Goal: Task Accomplishment & Management: Manage account settings

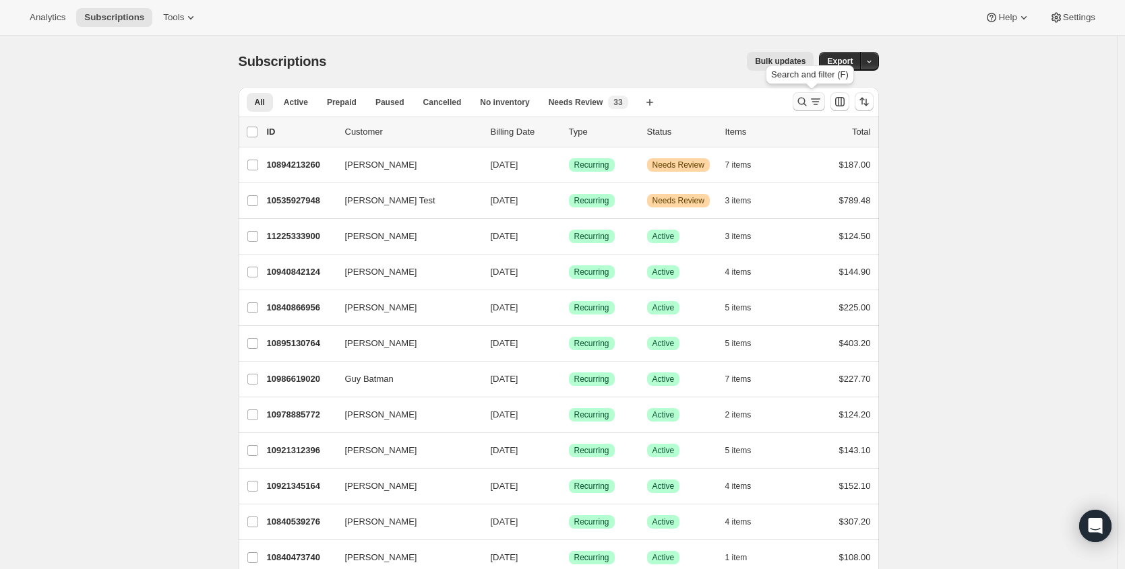
click at [809, 98] on icon "Search and filter results" at bounding box center [801, 101] width 13 height 13
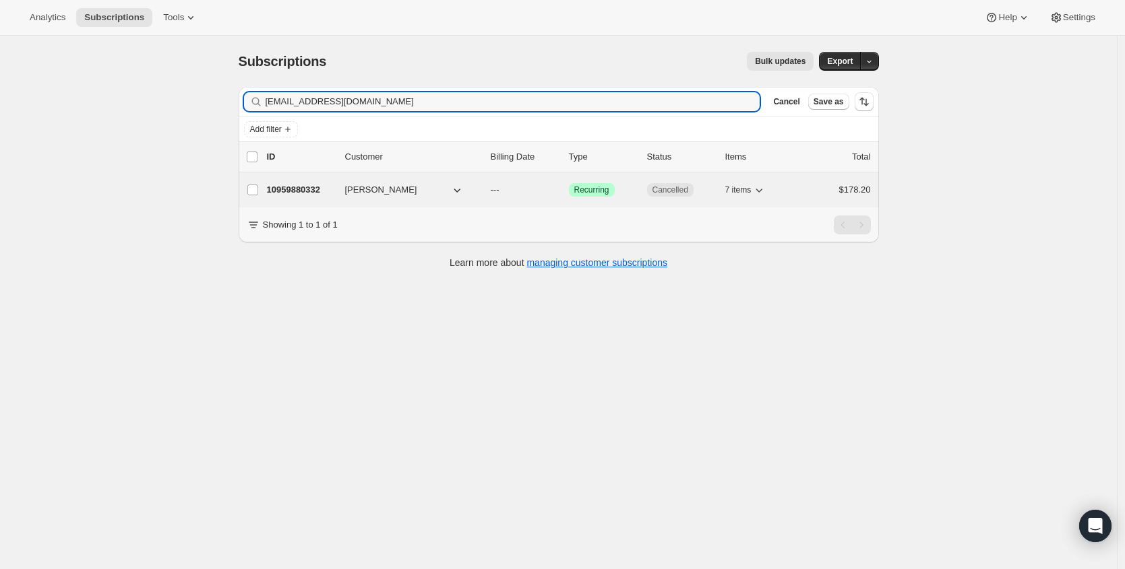
type input "only1plove2016@yahoo.com"
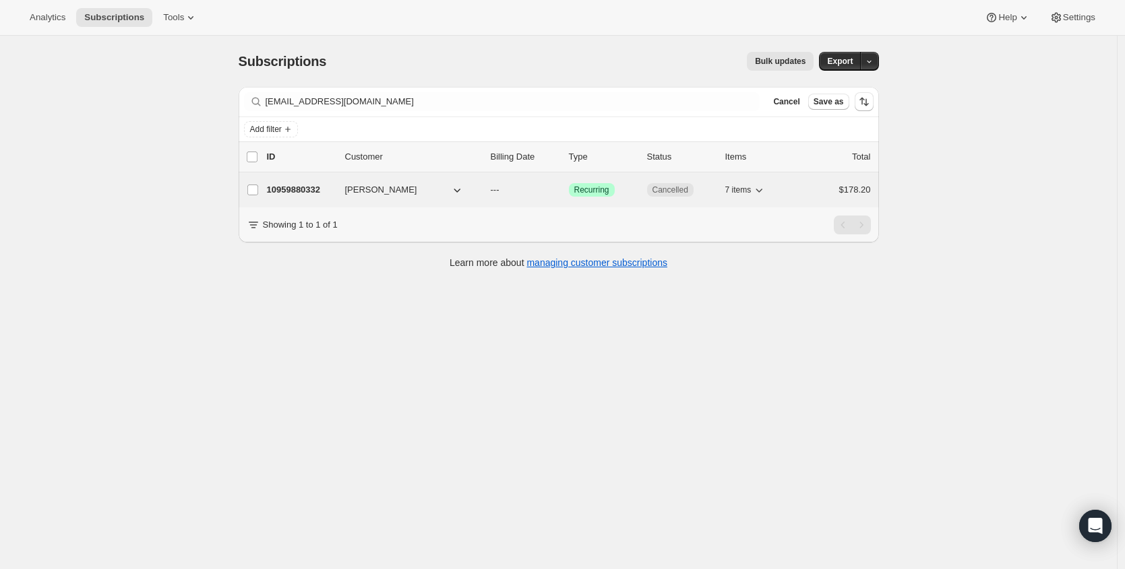
click at [290, 182] on div "10959880332 Pamela Love --- Success Recurring Cancelled 7 items $178.20" at bounding box center [569, 190] width 604 height 19
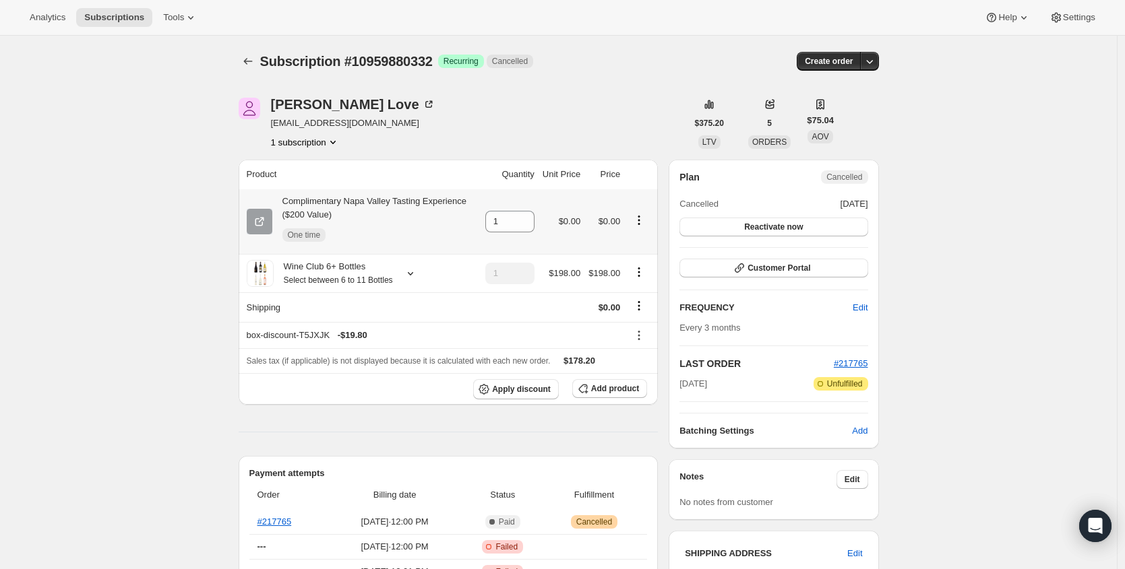
scroll to position [285, 0]
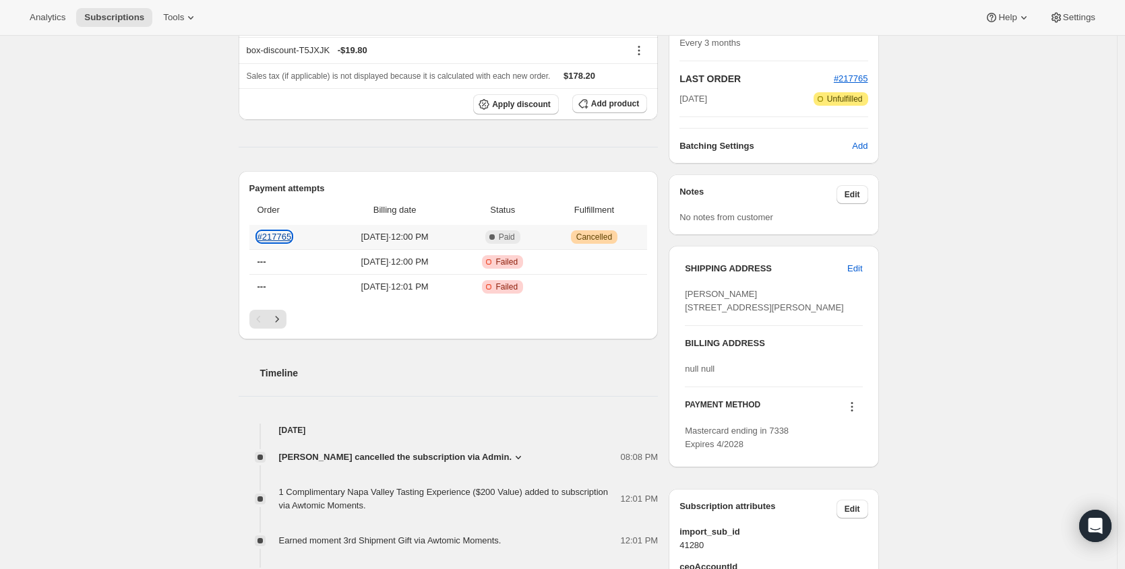
click at [273, 242] on link "#217765" at bounding box center [274, 237] width 34 height 10
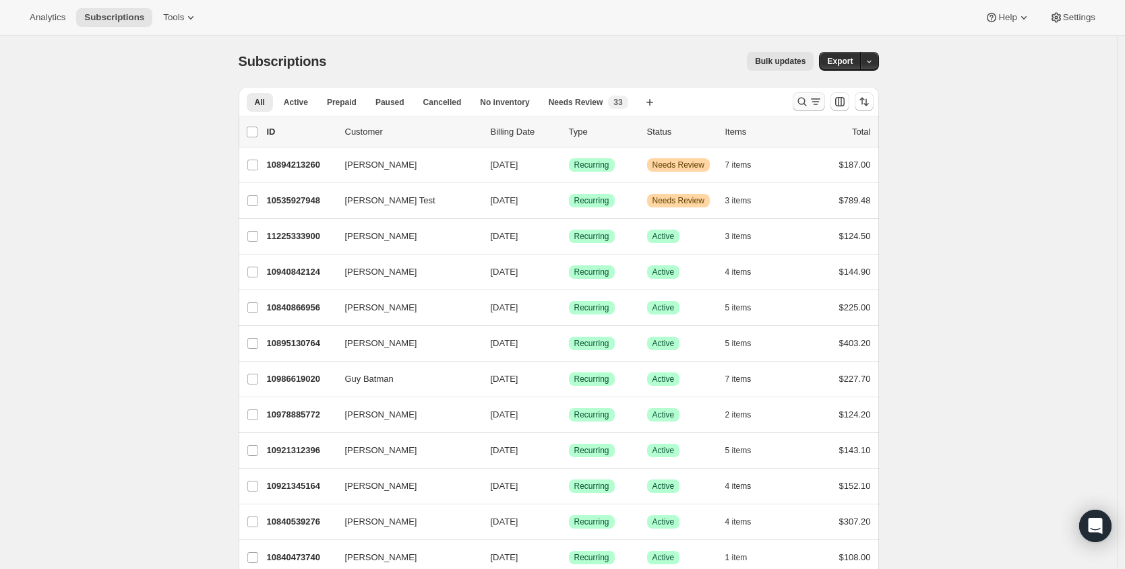
click at [800, 101] on icon "Search and filter results" at bounding box center [801, 101] width 13 height 13
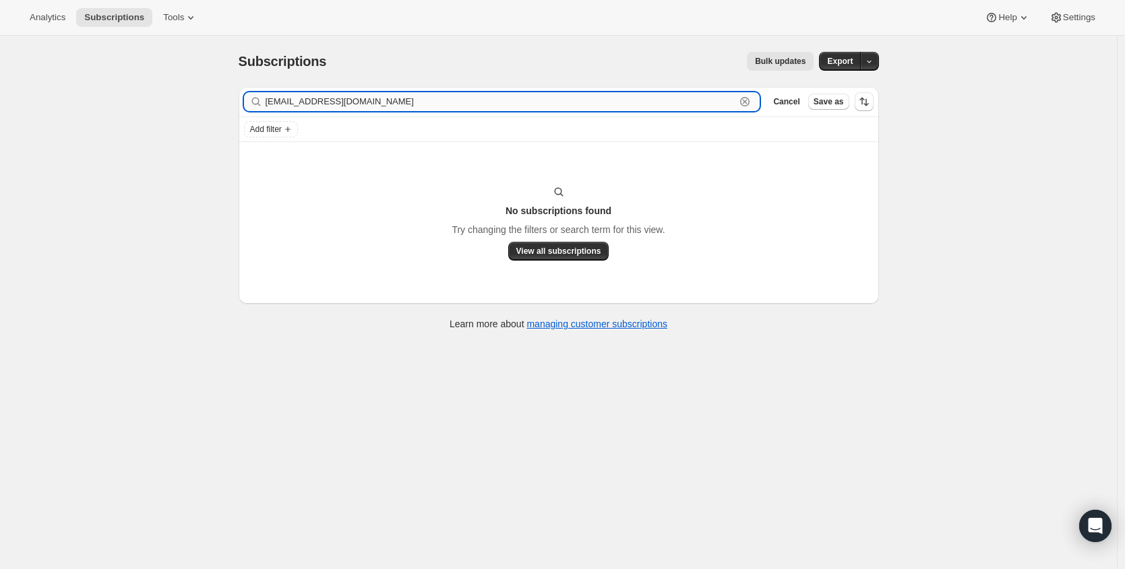
click at [357, 98] on input "kimbelina315@icloud.com" at bounding box center [500, 101] width 470 height 19
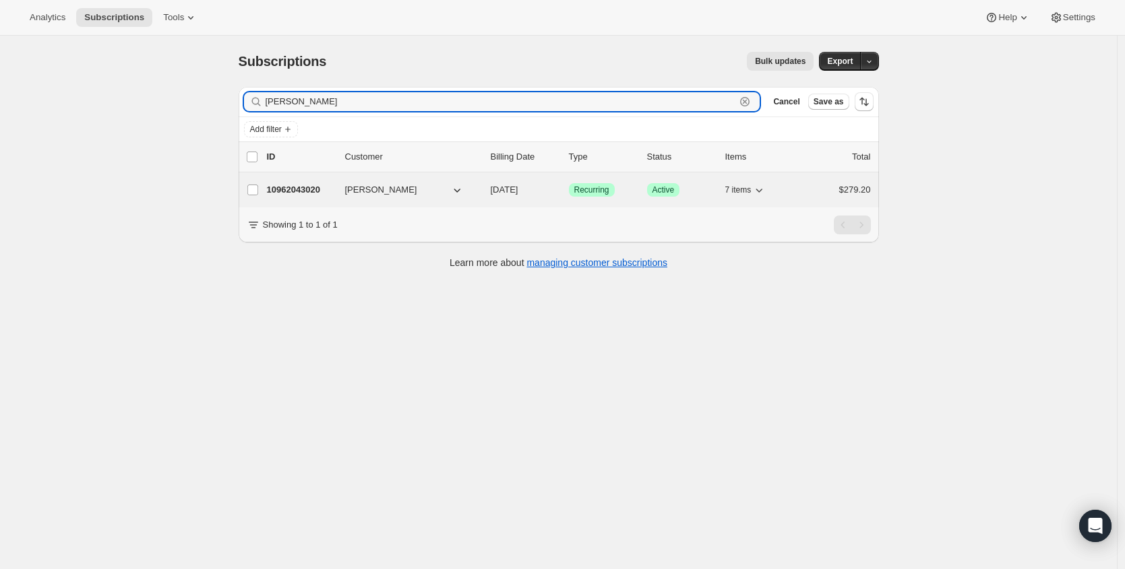
type input "kim young"
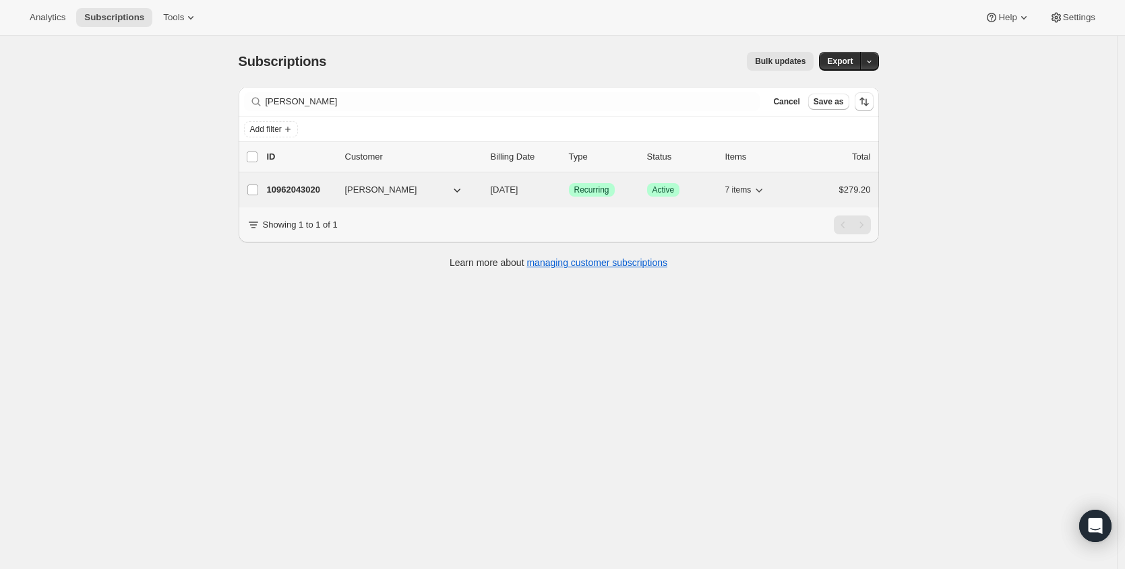
click at [319, 187] on p "10962043020" at bounding box center [300, 189] width 67 height 13
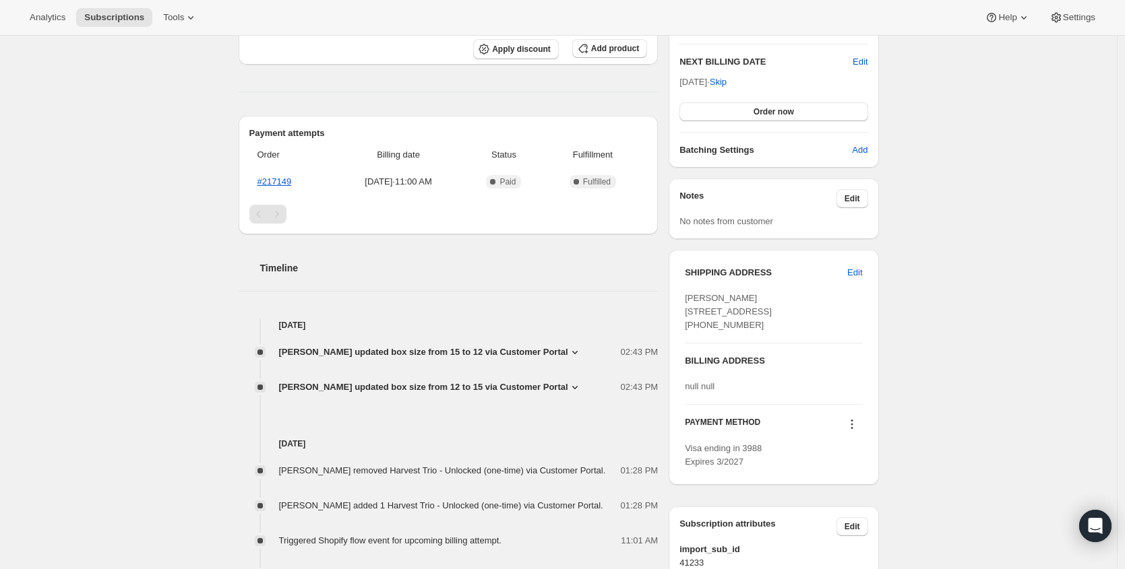
scroll to position [365, 0]
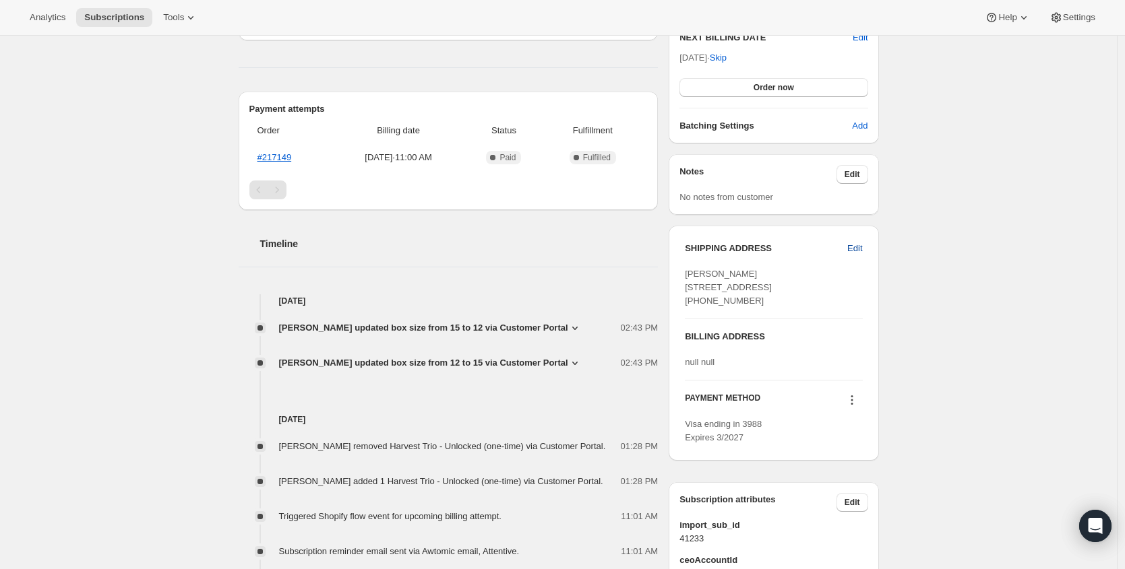
click at [861, 245] on span "Edit" at bounding box center [854, 248] width 15 height 13
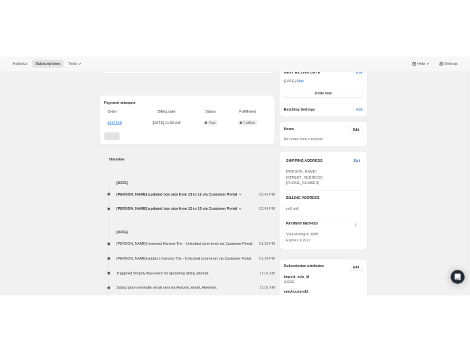
scroll to position [0, 0]
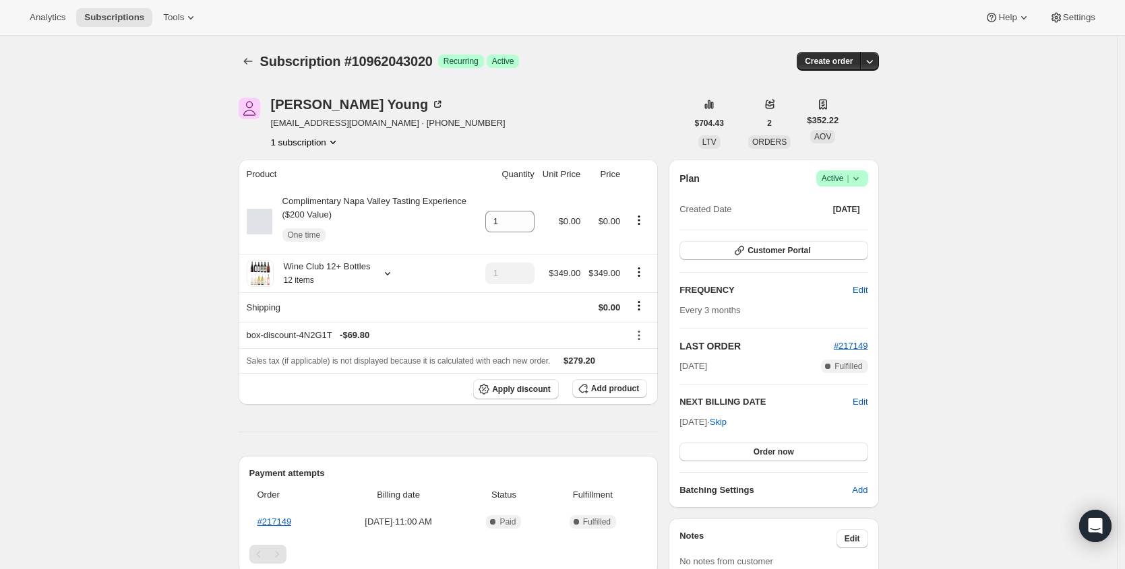
select select "United States"
select select "CO"
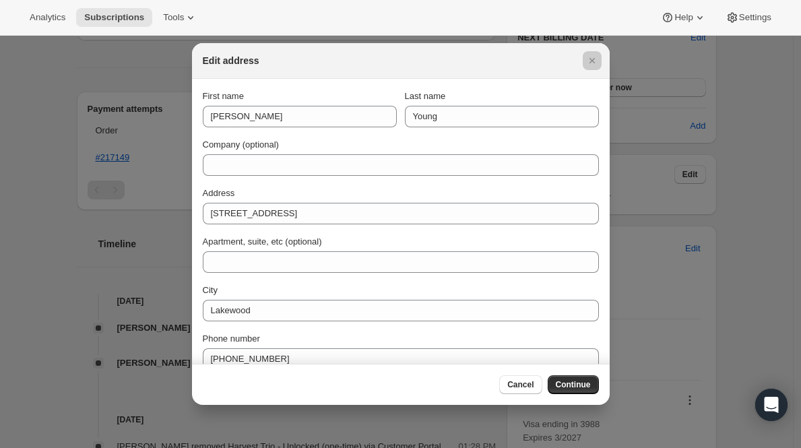
scroll to position [365, 0]
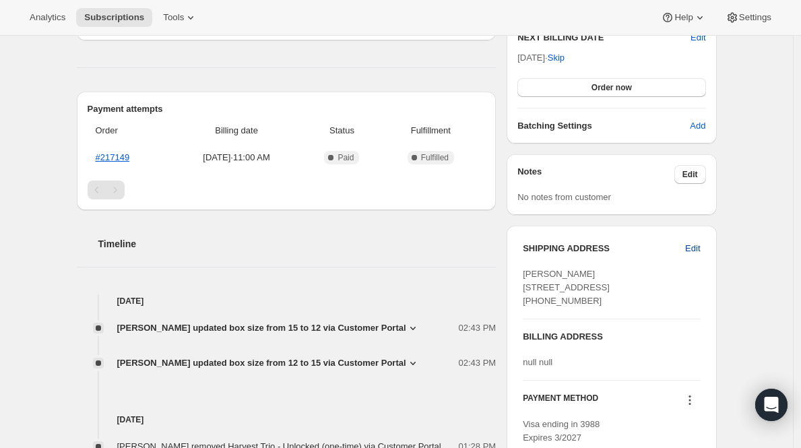
click at [700, 250] on span "Edit" at bounding box center [692, 248] width 15 height 13
select select "United States"
select select "CO"
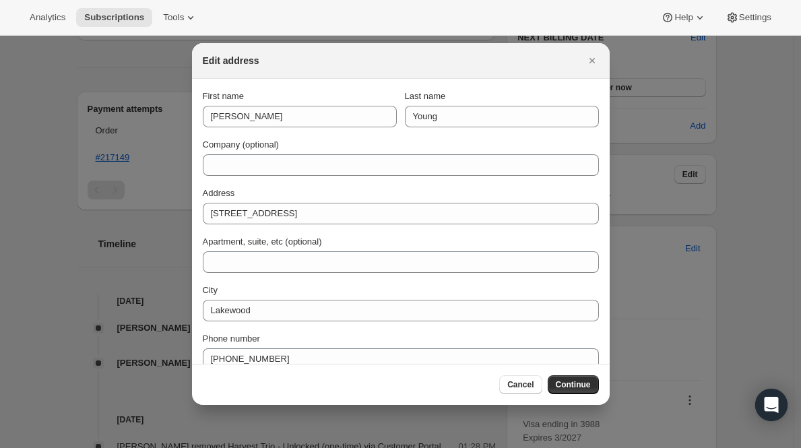
scroll to position [0, 0]
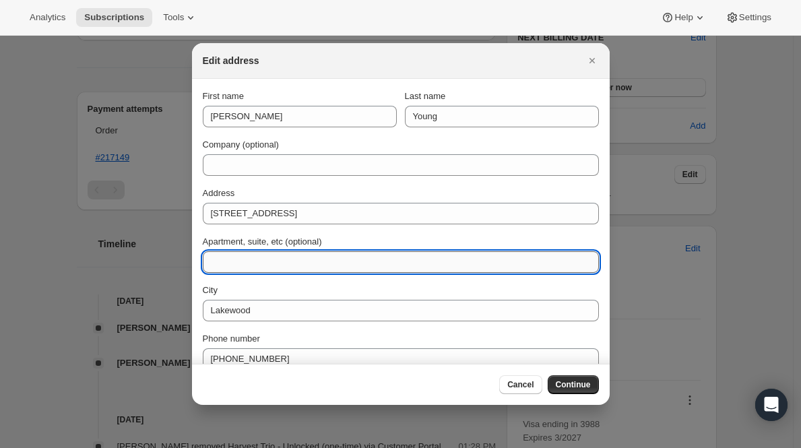
click at [261, 265] on input "Apartment, suite, etc (optional)" at bounding box center [401, 262] width 396 height 22
paste input "75"
type input "APT 75"
click at [590, 381] on span "Continue" at bounding box center [573, 384] width 35 height 11
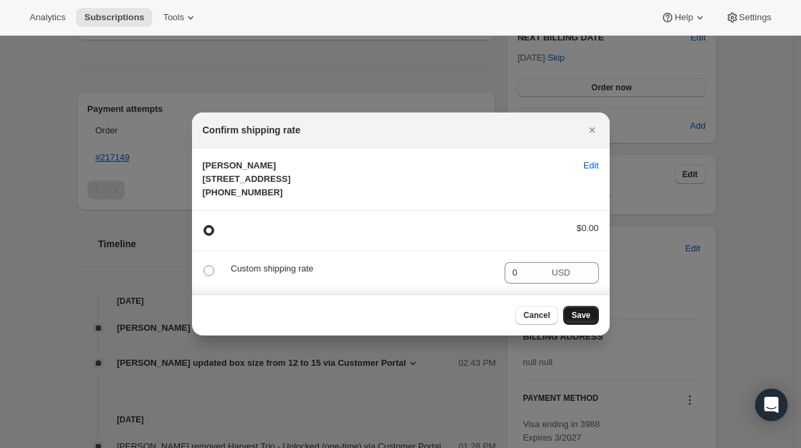
click at [586, 321] on span "Save" at bounding box center [580, 315] width 19 height 11
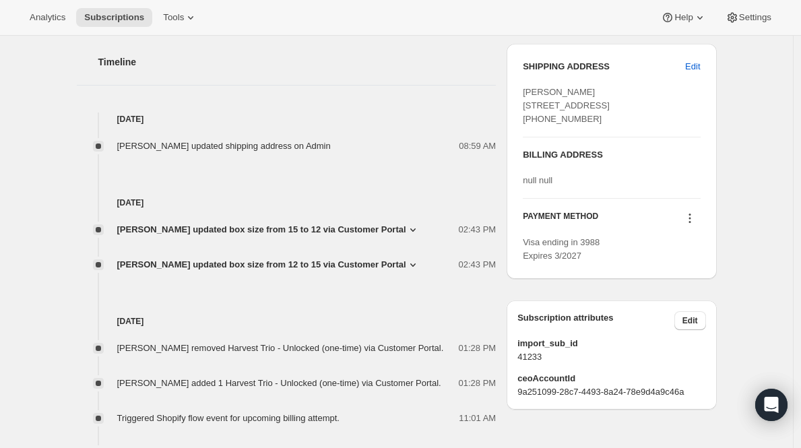
scroll to position [585, 0]
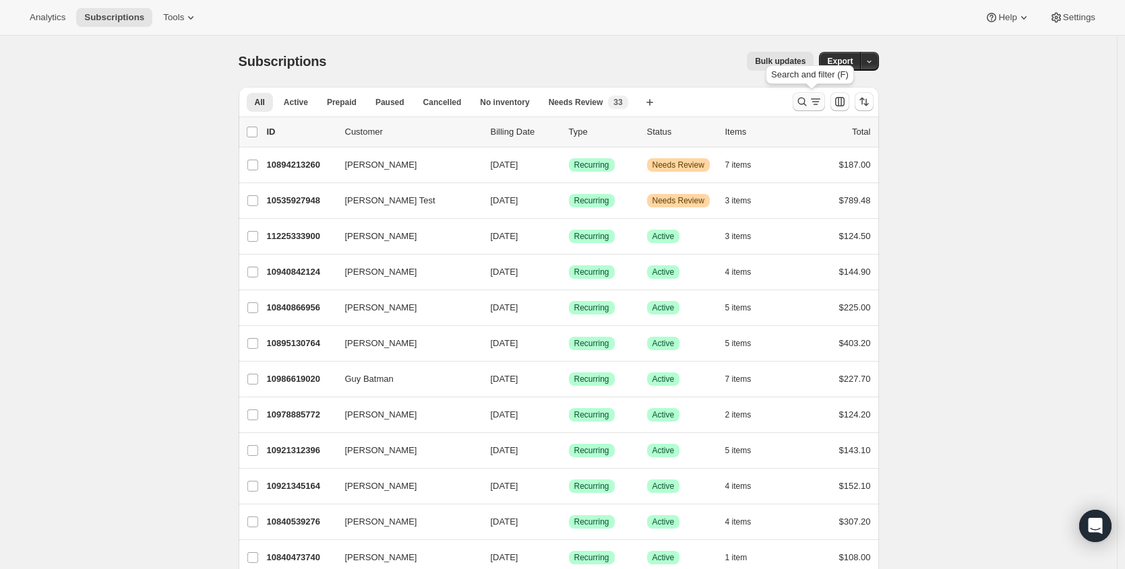
click at [797, 98] on button "Search and filter results" at bounding box center [808, 101] width 32 height 19
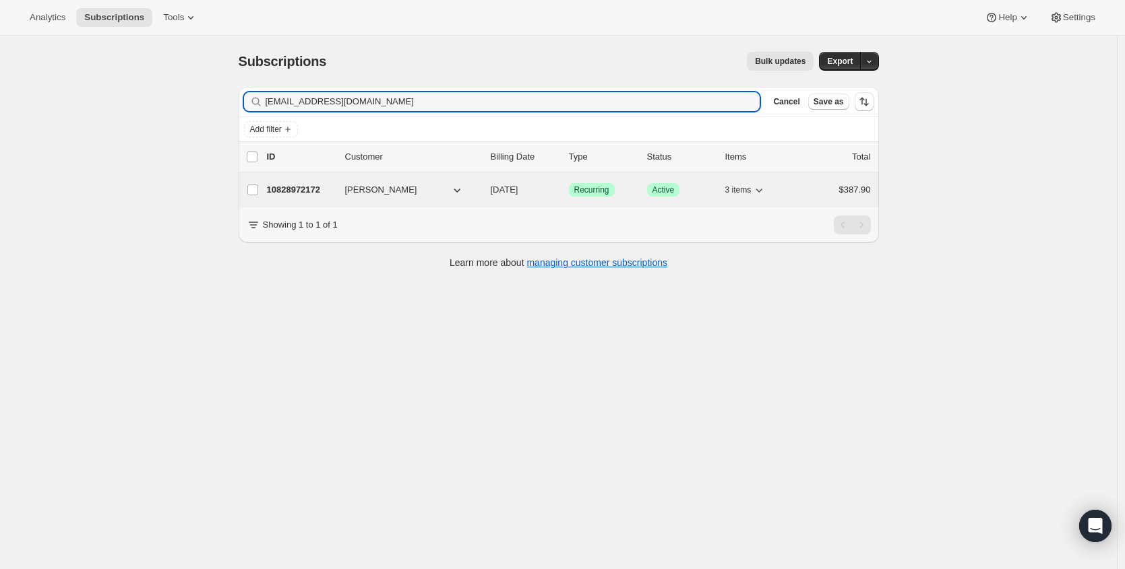
type input "jspevak@comprehensive1.com"
click at [295, 192] on p "10828972172" at bounding box center [300, 189] width 67 height 13
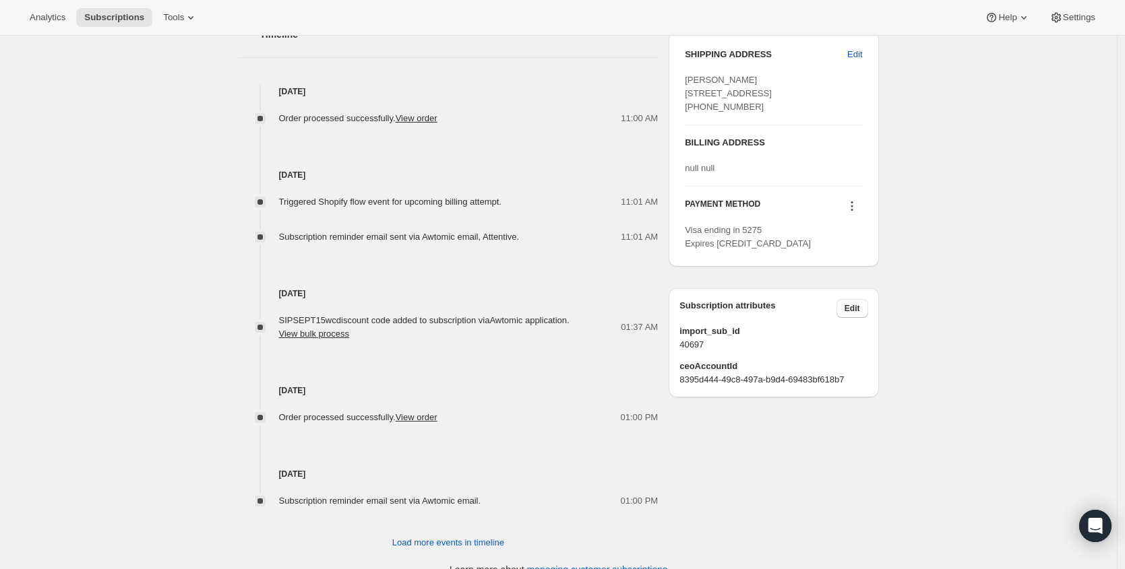
scroll to position [594, 0]
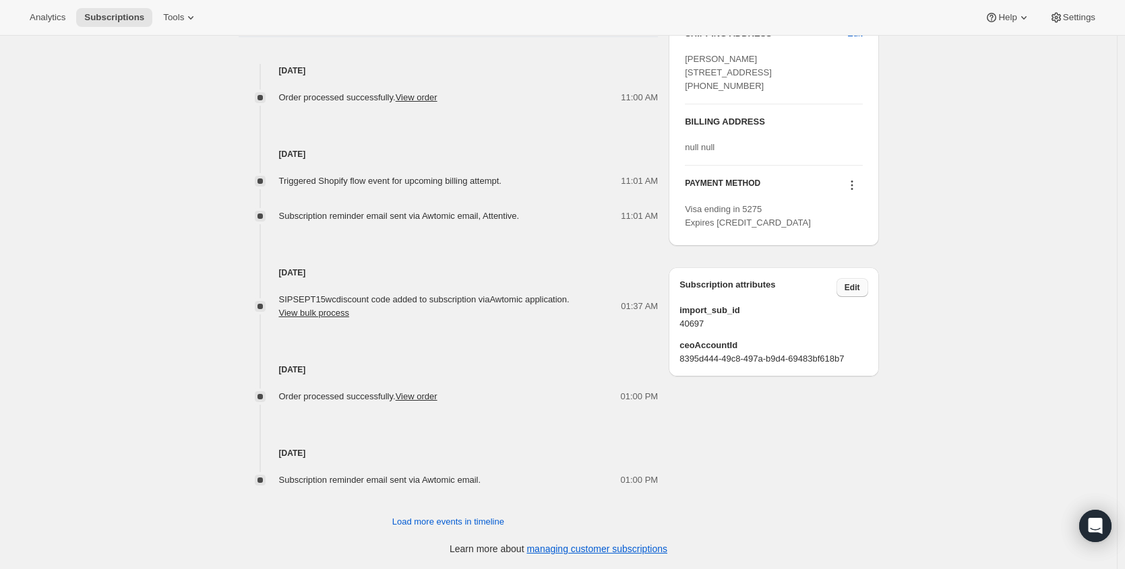
click at [866, 297] on button "Edit" at bounding box center [852, 287] width 32 height 19
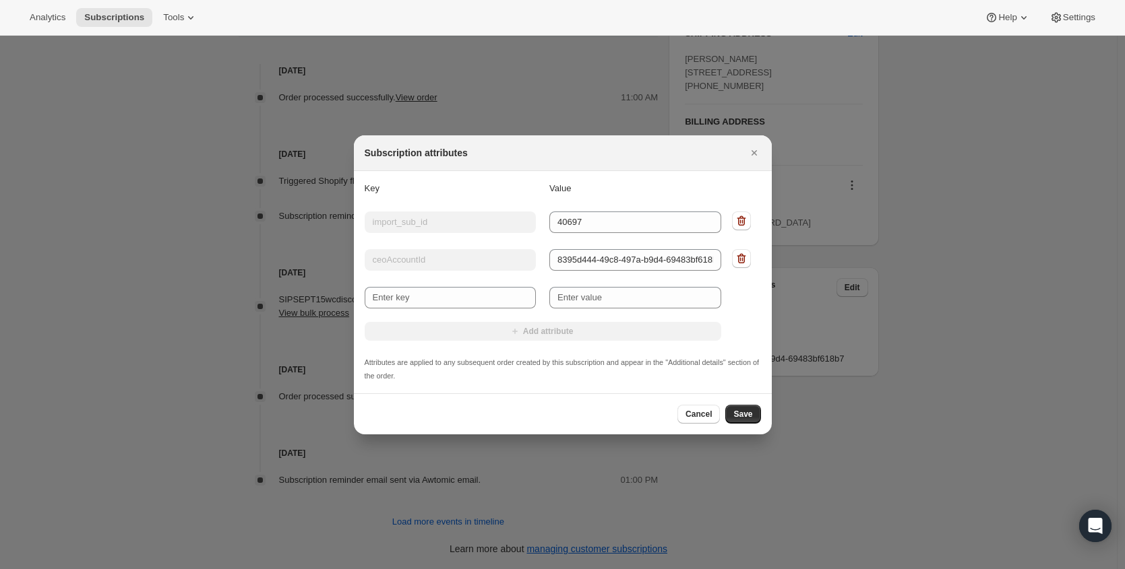
click at [747, 256] on icon ":rcq:" at bounding box center [740, 258] width 13 height 13
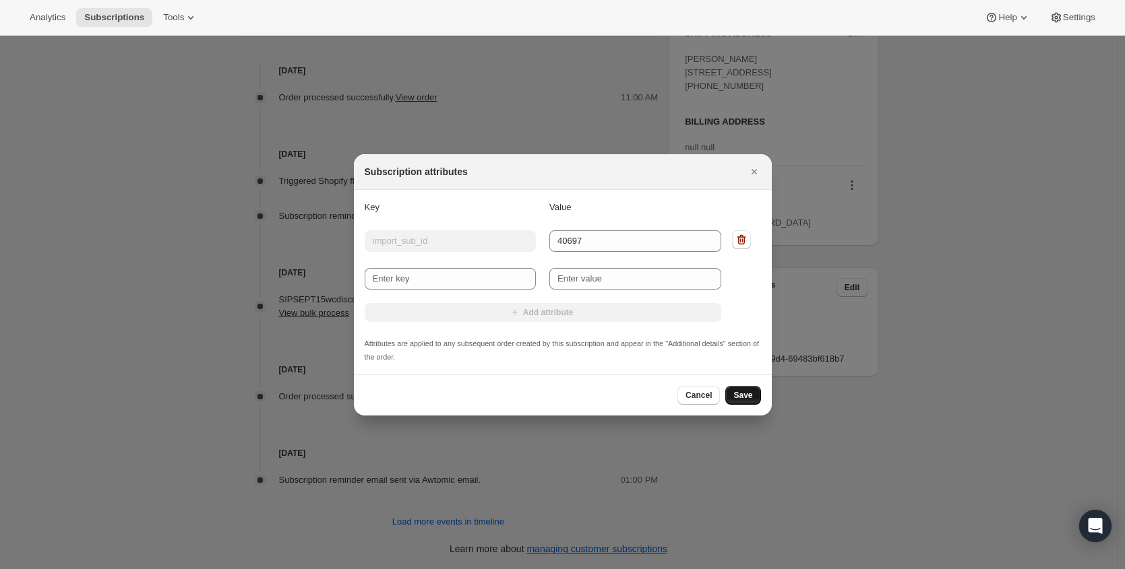
click at [745, 400] on span "Save" at bounding box center [742, 395] width 19 height 11
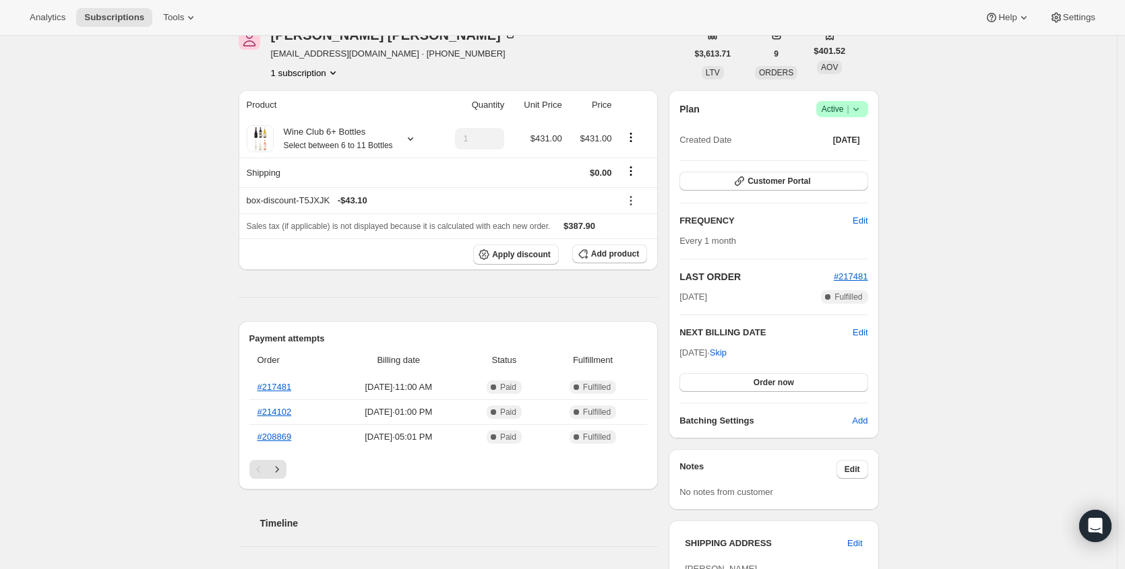
scroll to position [0, 0]
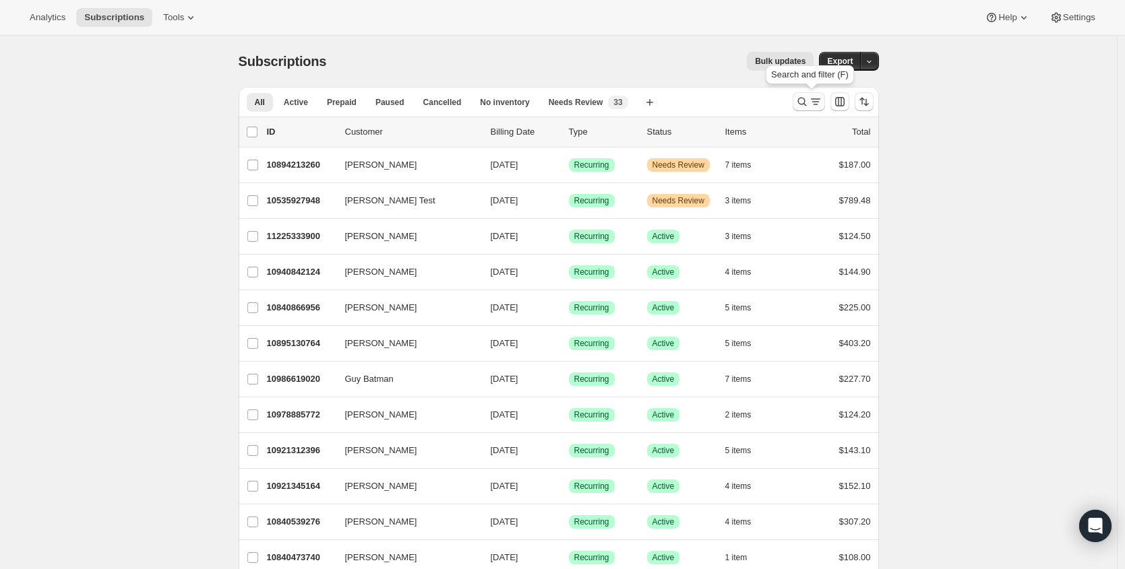
click at [805, 98] on icon "Search and filter results" at bounding box center [801, 101] width 13 height 13
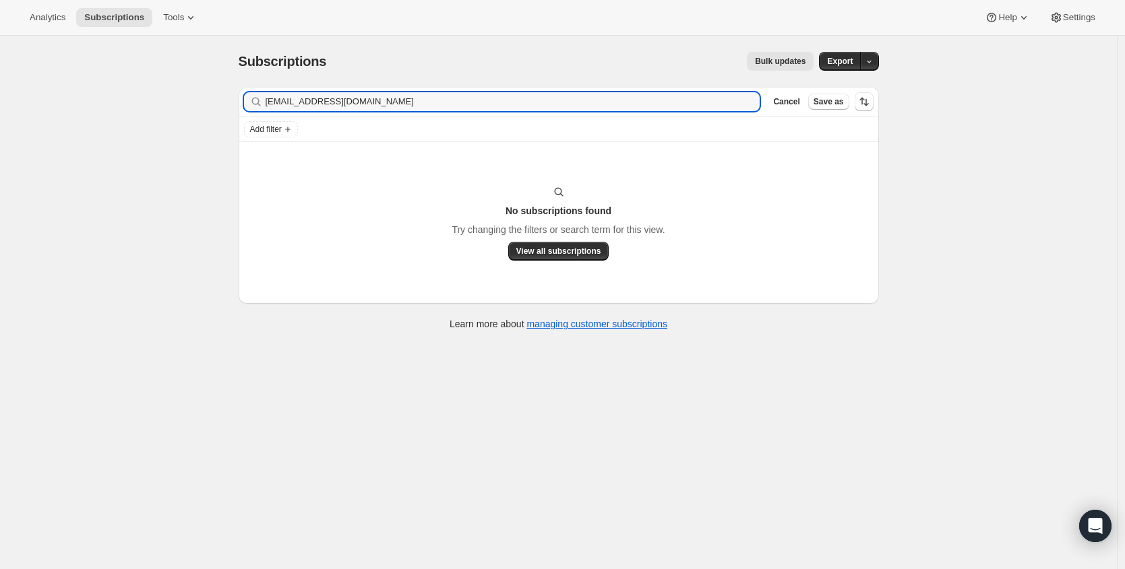
type input "Leather.DE.24108@gmail.com"
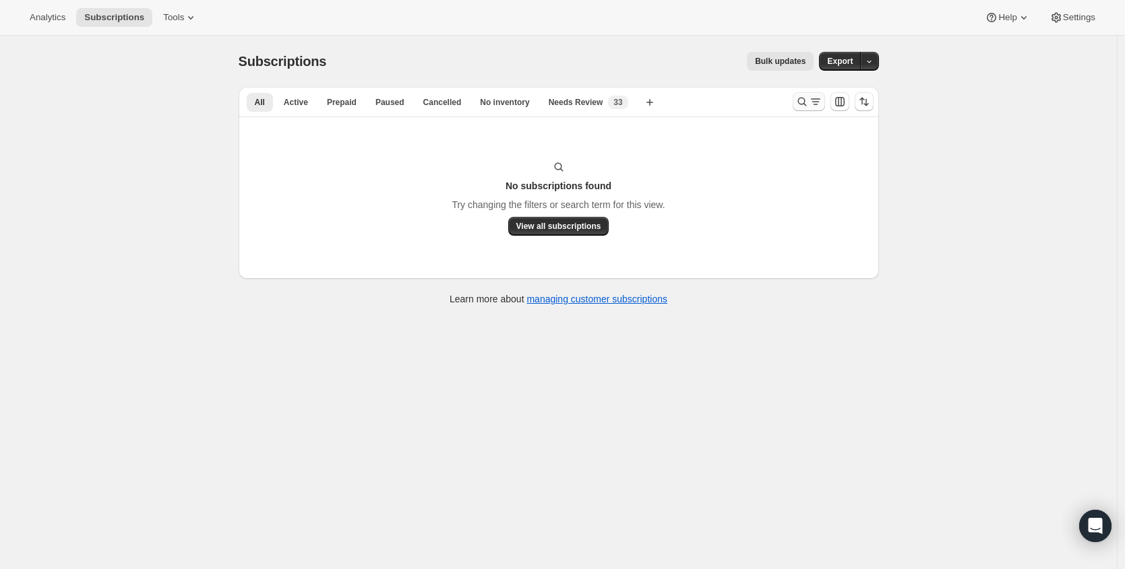
click at [803, 100] on icon "Search and filter results" at bounding box center [801, 101] width 13 height 13
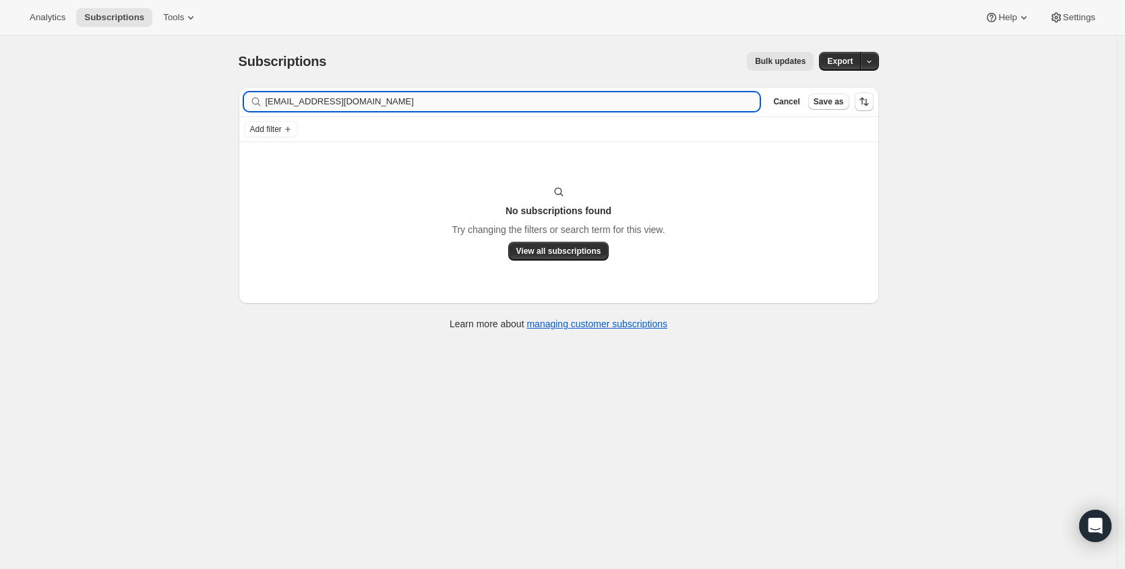
click at [398, 105] on input "[EMAIL_ADDRESS][DOMAIN_NAME]" at bounding box center [512, 101] width 495 height 19
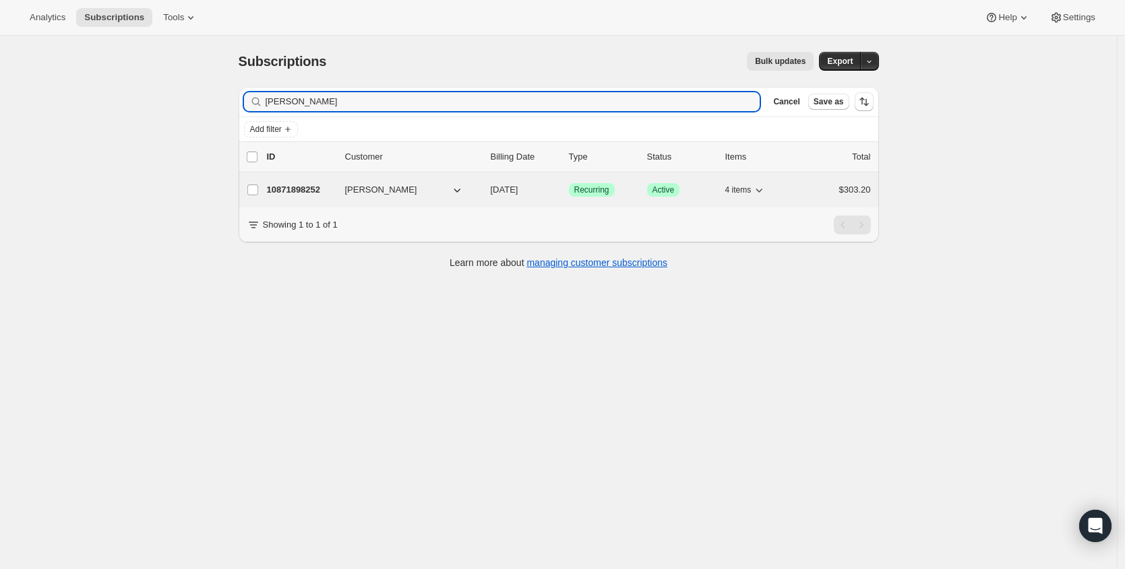
type input "[PERSON_NAME]"
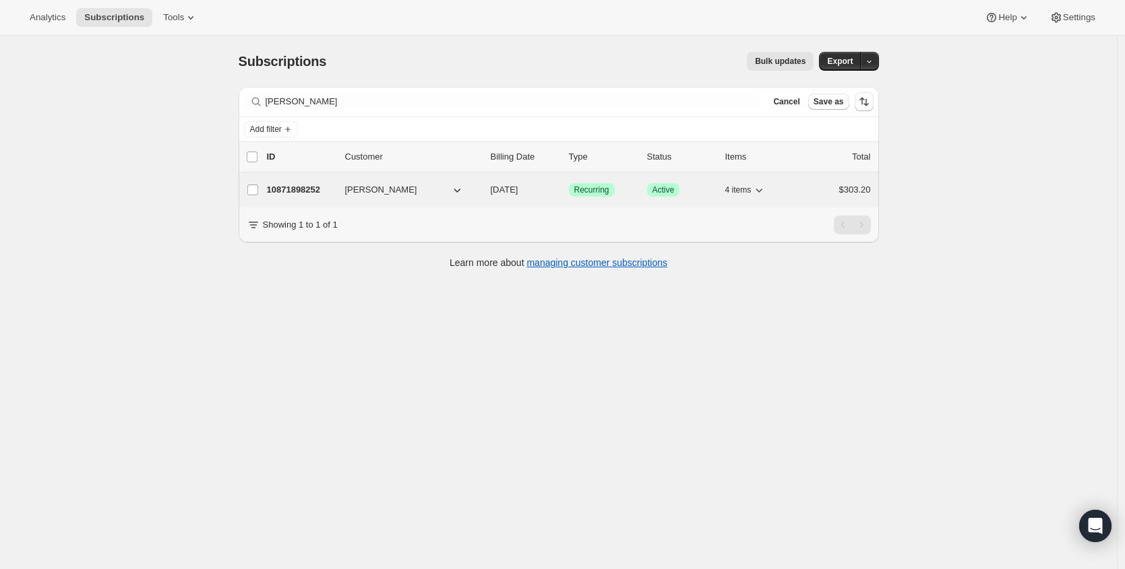
click at [308, 191] on p "10871898252" at bounding box center [300, 189] width 67 height 13
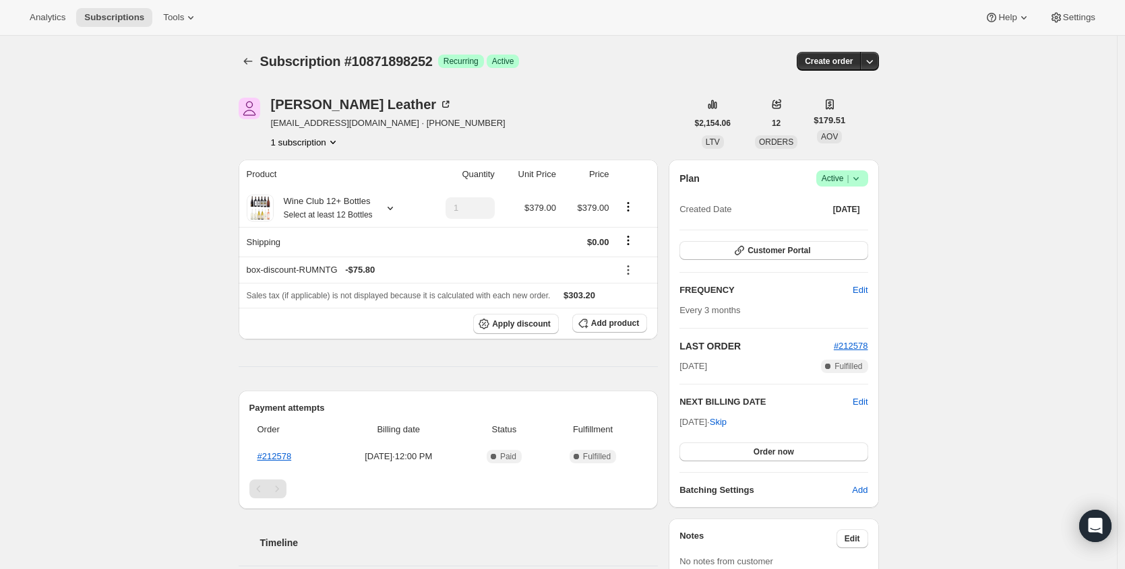
click at [838, 170] on span "Success Active |" at bounding box center [842, 178] width 52 height 16
click at [863, 210] on span "Pause subscription" at bounding box center [840, 205] width 74 height 10
